Goal: Transaction & Acquisition: Purchase product/service

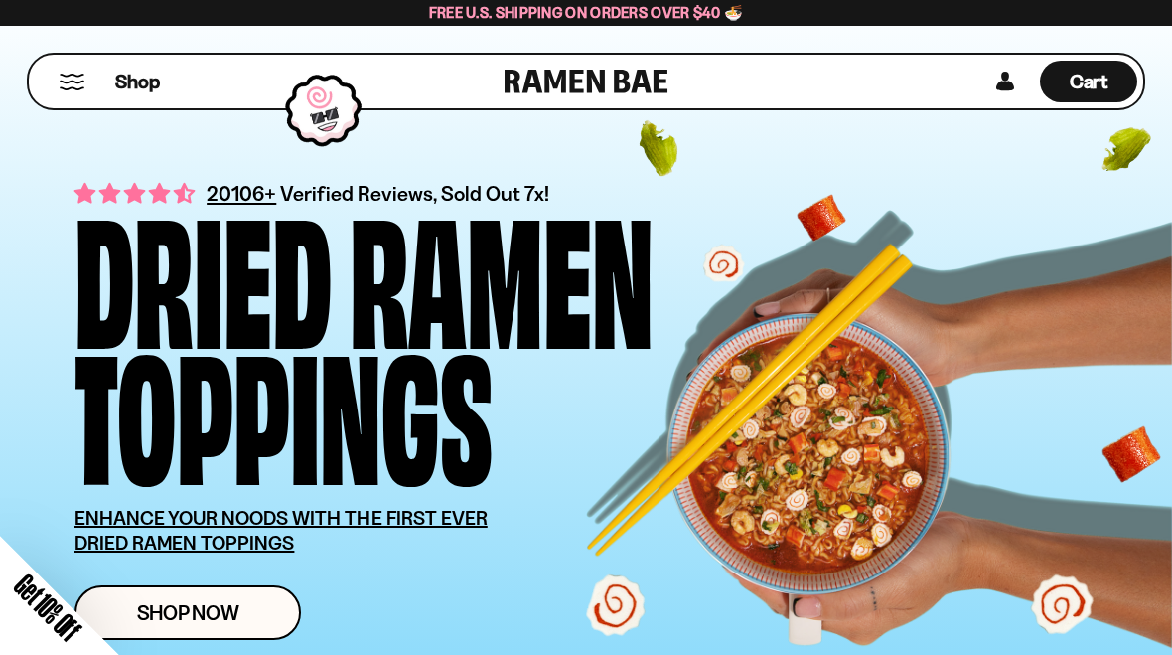
click at [184, 597] on div "Close dialog FREE SHIPPING FOR ALL US ORDERS OVER $40+ Email CONTINUE ******" at bounding box center [586, 327] width 1172 height 655
click at [170, 604] on span "Shop Now" at bounding box center [188, 612] width 102 height 21
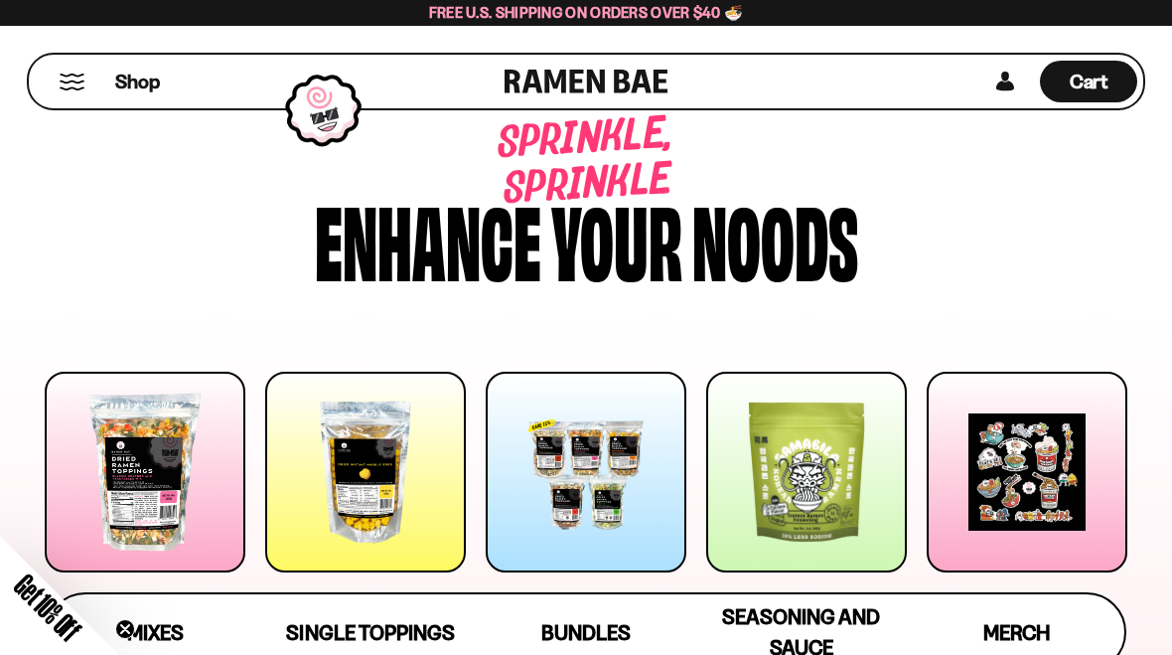
click at [150, 496] on div at bounding box center [145, 472] width 201 height 201
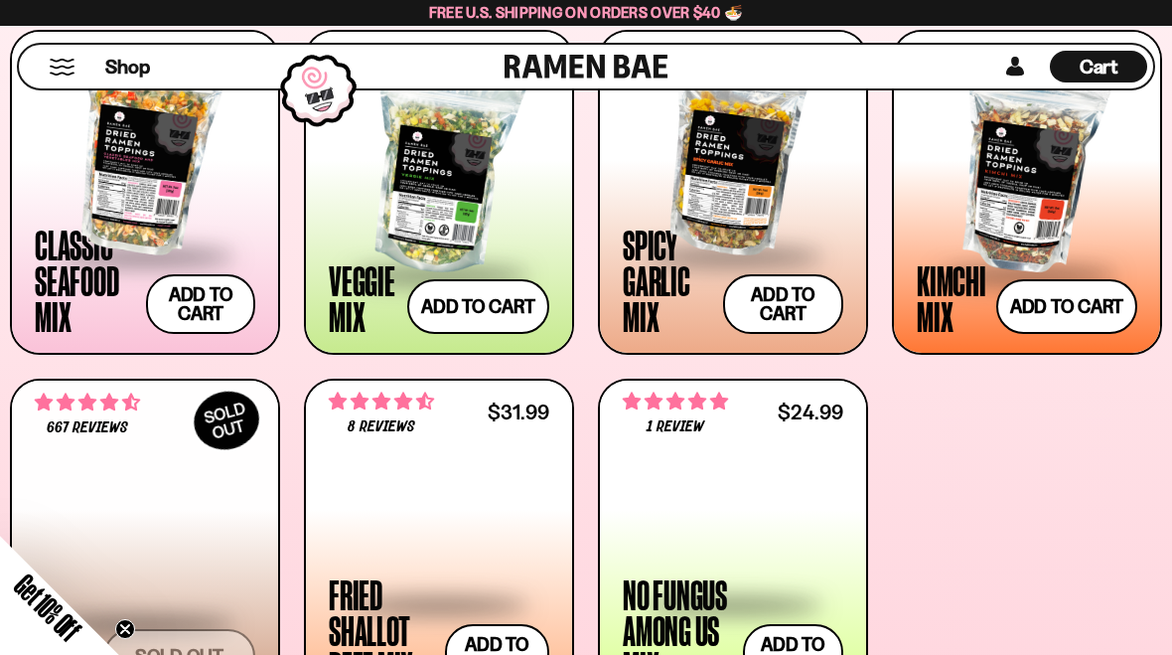
scroll to position [796, 0]
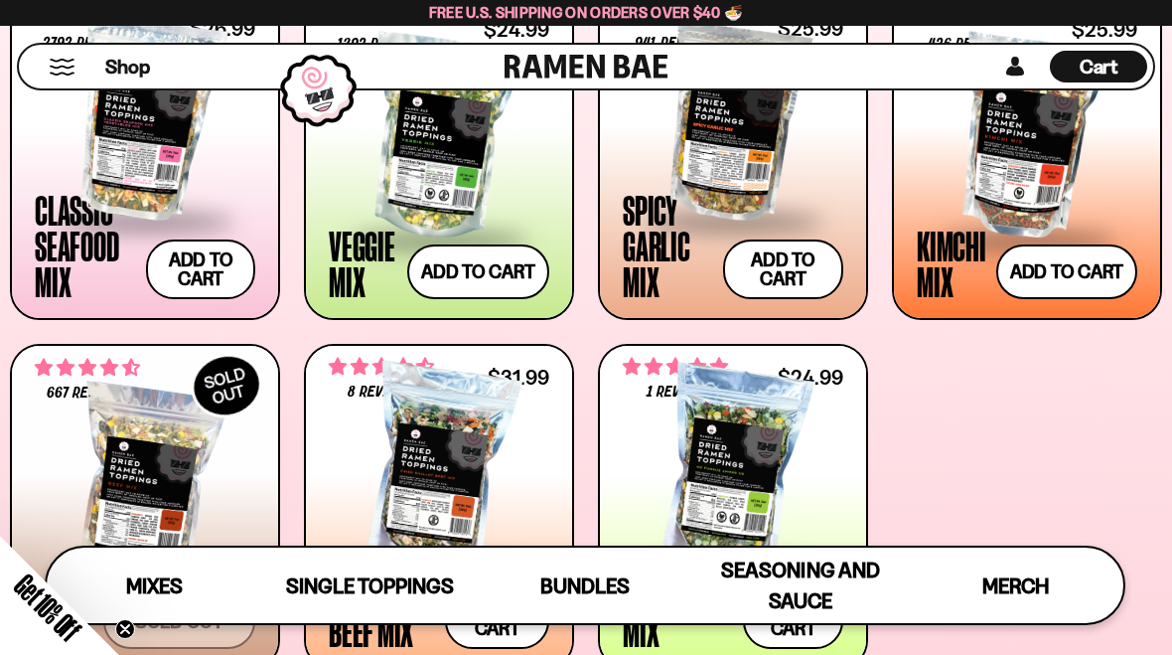
click at [725, 164] on div at bounding box center [733, 119] width 221 height 199
click at [760, 271] on button "Add to cart Add — Regular price $25.99 Regular price Sale price $25.99 Unit pri…" at bounding box center [783, 269] width 120 height 60
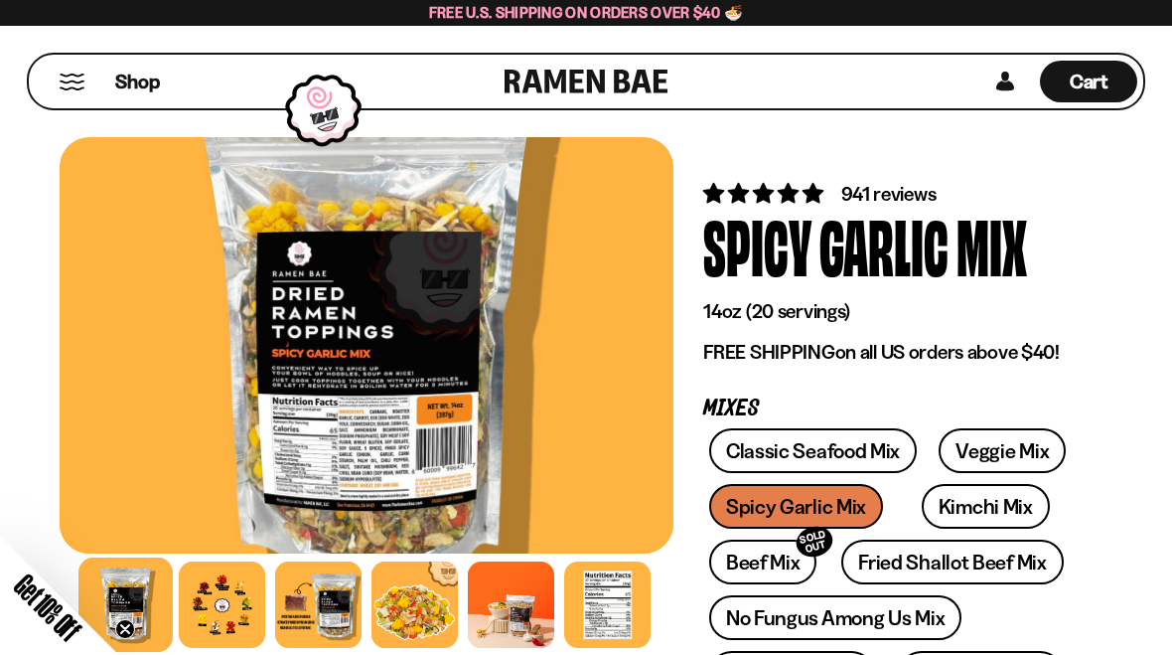
click at [791, 448] on link "Classic Seafood Mix" at bounding box center [813, 450] width 208 height 45
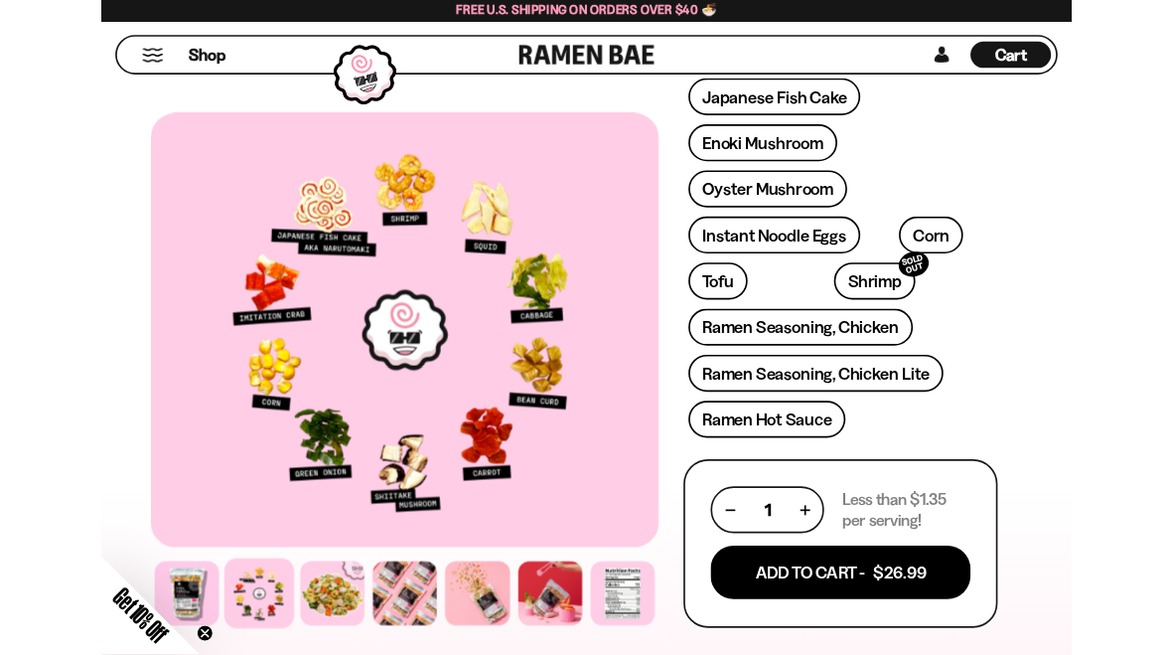
scroll to position [751, 0]
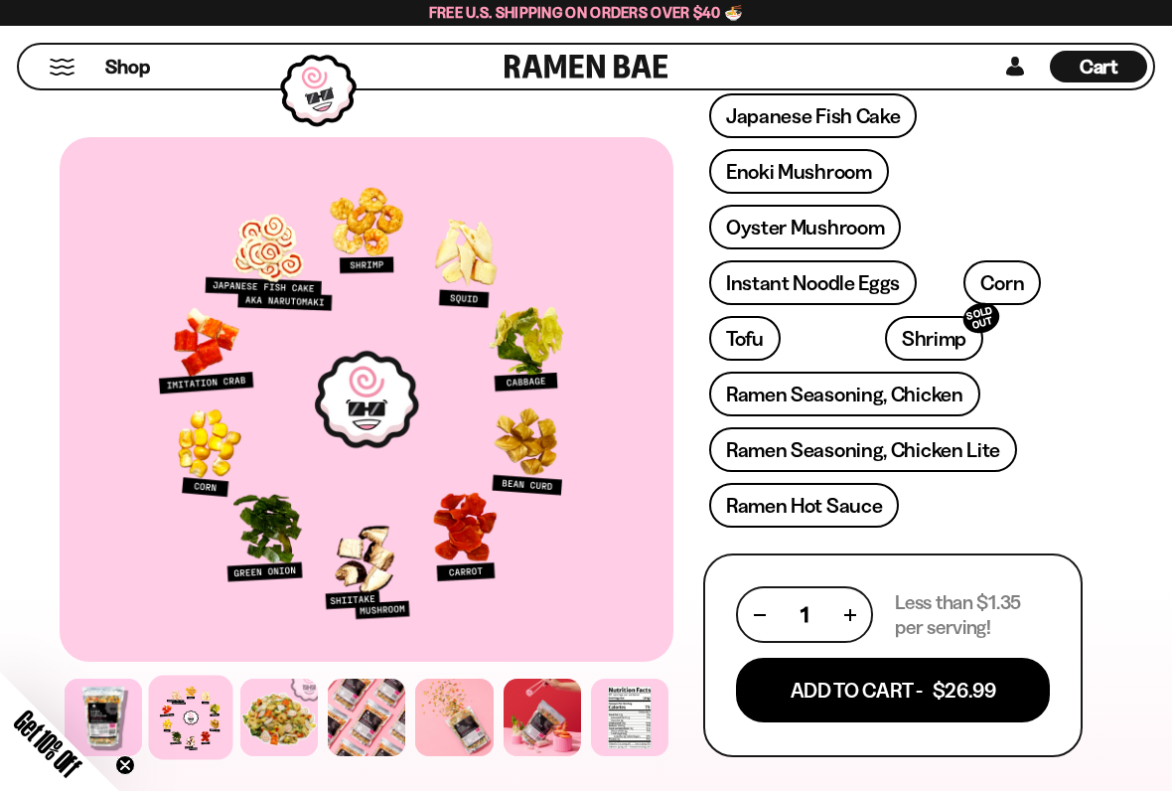
click at [855, 654] on button "Add To Cart - $26.99" at bounding box center [893, 690] width 314 height 65
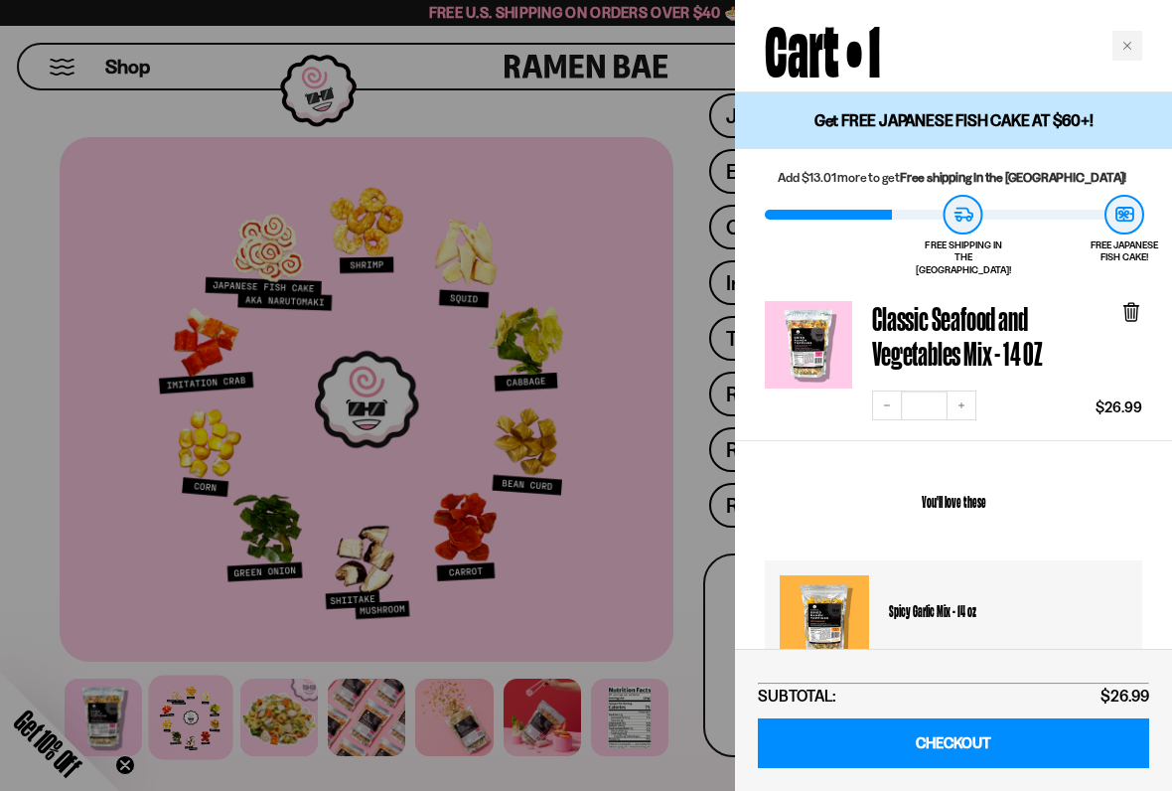
click at [936, 654] on link "CHECKOUT" at bounding box center [953, 743] width 391 height 51
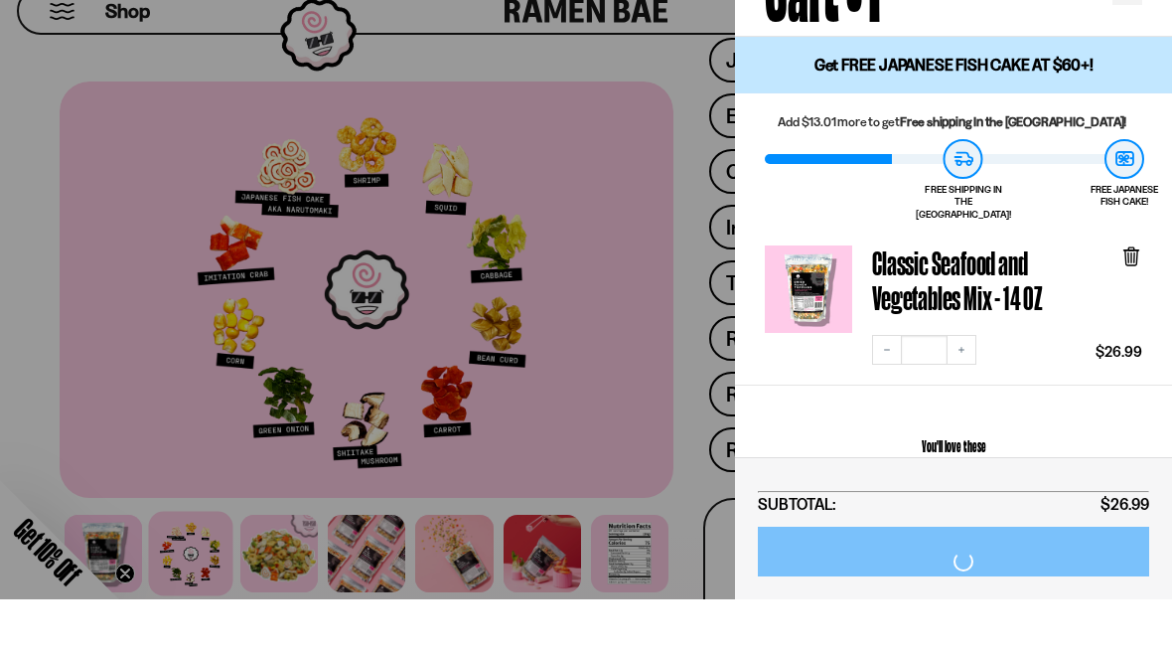
scroll to position [807, 0]
